Goal: Transaction & Acquisition: Purchase product/service

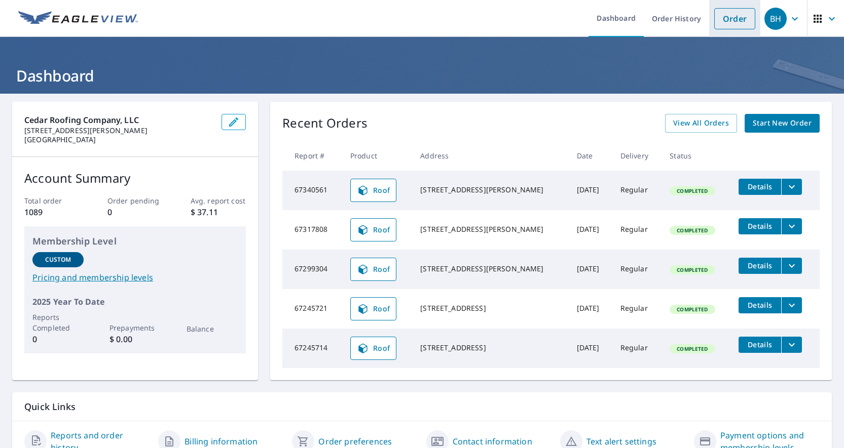
click at [723, 23] on link "Order" at bounding box center [734, 18] width 41 height 21
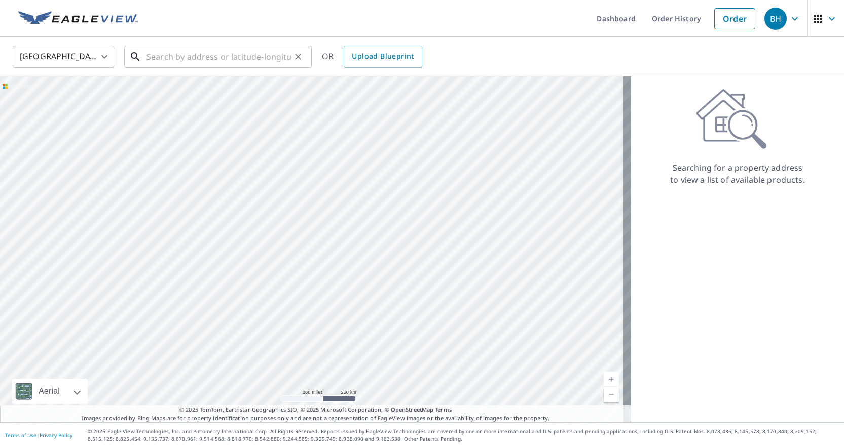
click at [152, 57] on input "text" at bounding box center [218, 57] width 144 height 28
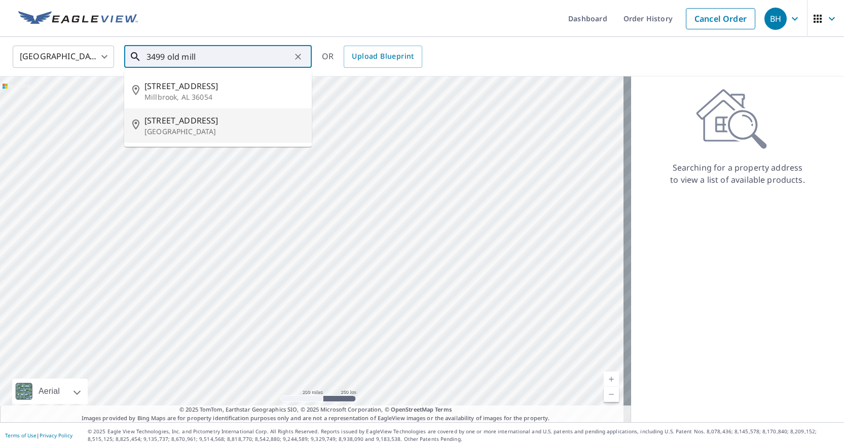
click at [179, 123] on span "[STREET_ADDRESS]" at bounding box center [223, 121] width 159 height 12
type input "[STREET_ADDRESS]"
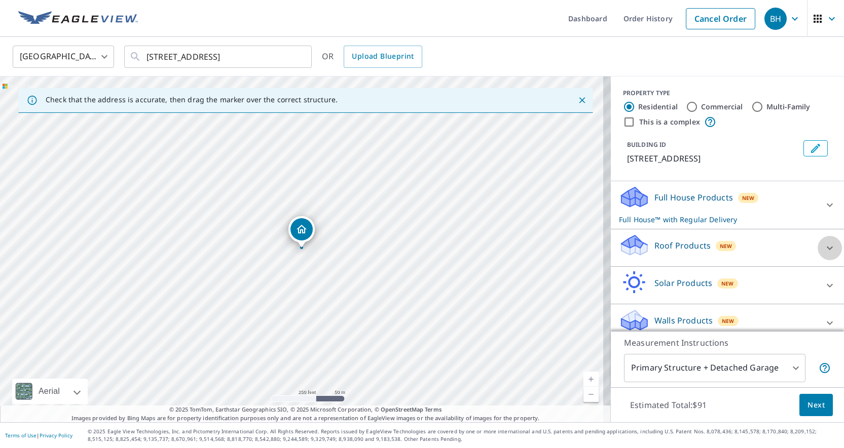
click at [823, 246] on icon at bounding box center [829, 248] width 12 height 12
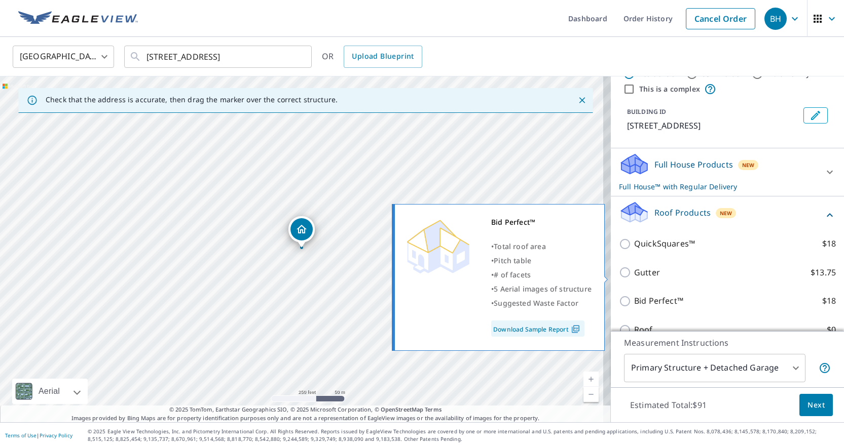
scroll to position [126, 0]
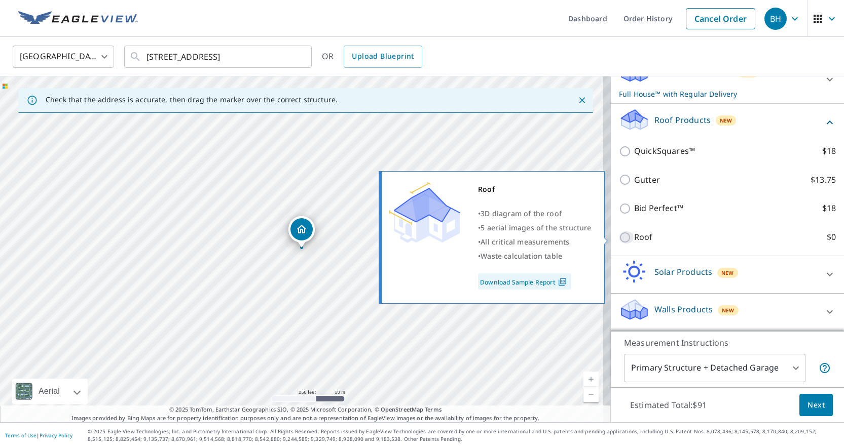
click at [619, 238] on input "Roof $0" at bounding box center [626, 238] width 15 height 12
checkbox input "true"
type input "3"
checkbox input "false"
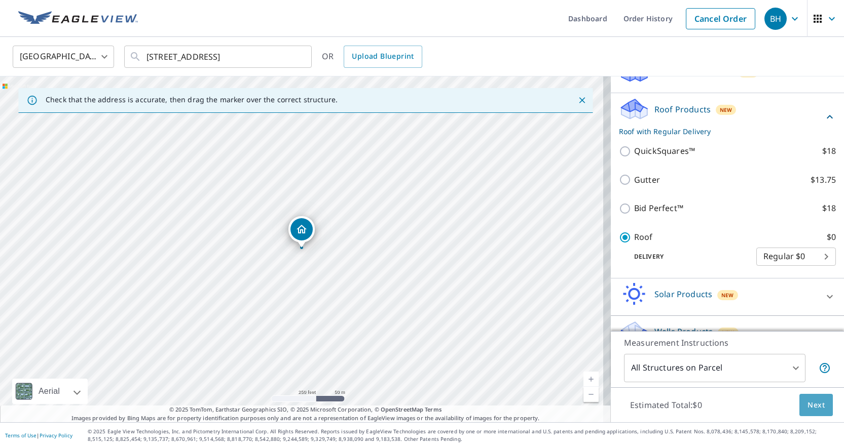
click at [812, 406] on span "Next" at bounding box center [815, 405] width 17 height 13
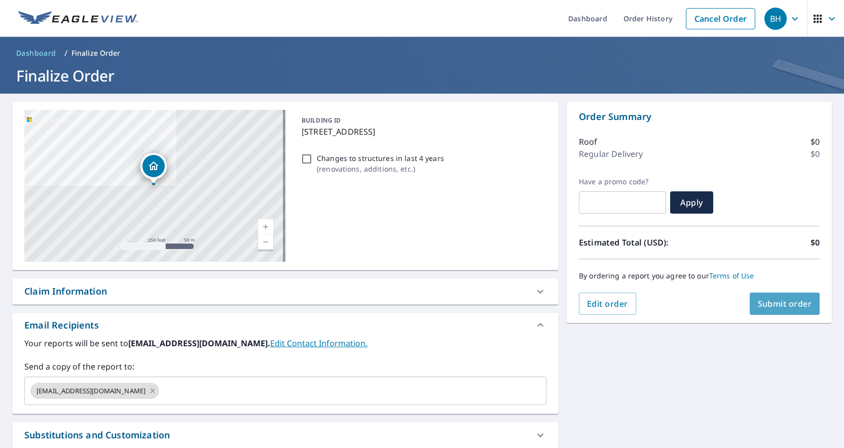
click at [781, 309] on span "Submit order" at bounding box center [785, 303] width 54 height 11
